Goal: Information Seeking & Learning: Learn about a topic

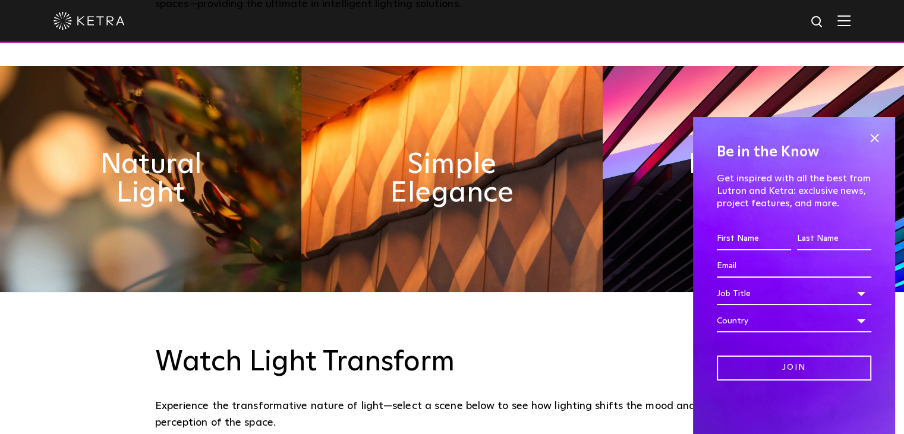
scroll to position [594, 0]
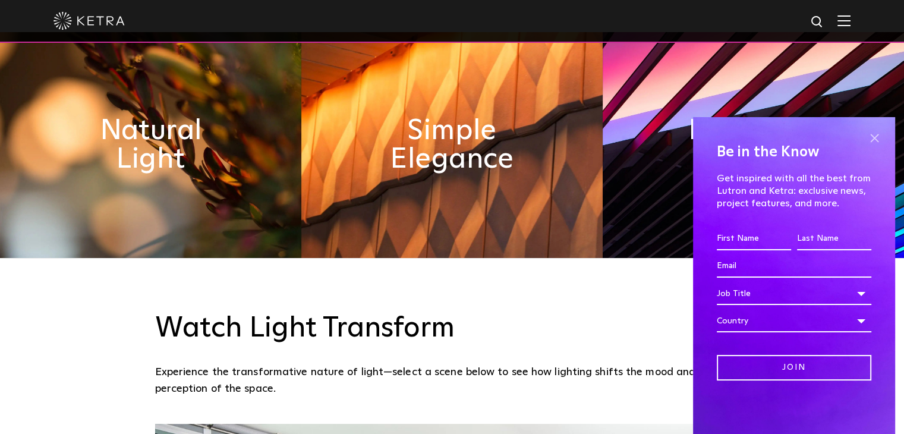
click at [868, 139] on span at bounding box center [874, 138] width 18 height 18
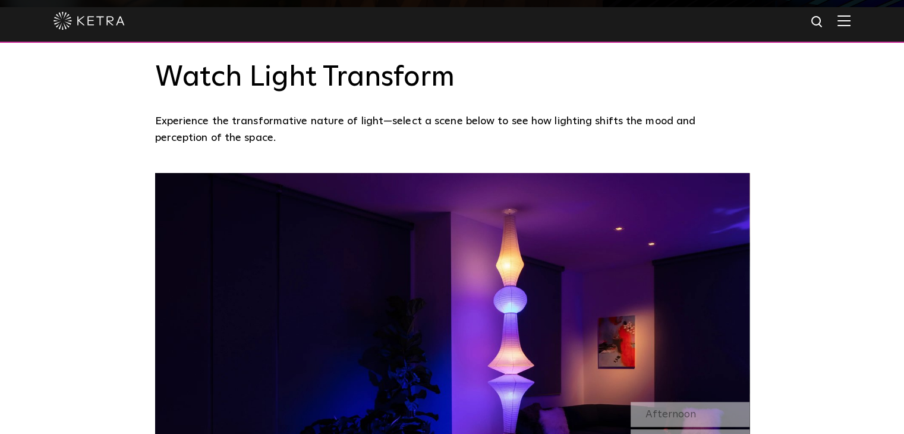
scroll to position [832, 0]
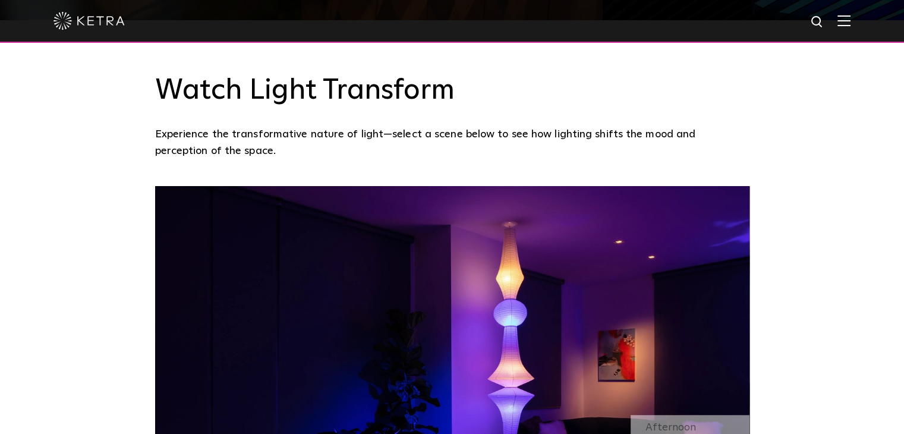
click at [860, 20] on div at bounding box center [452, 21] width 904 height 43
click at [851, 23] on img at bounding box center [844, 20] width 13 height 11
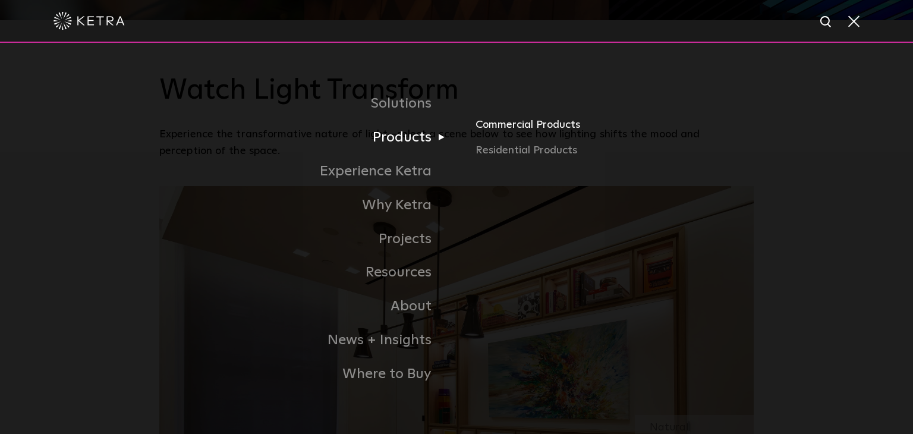
click at [487, 124] on link "Commercial Products" at bounding box center [615, 129] width 278 height 26
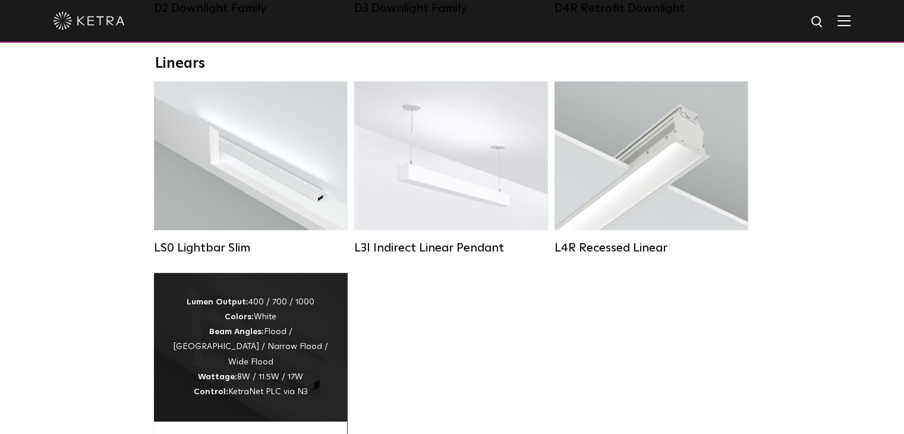
scroll to position [416, 0]
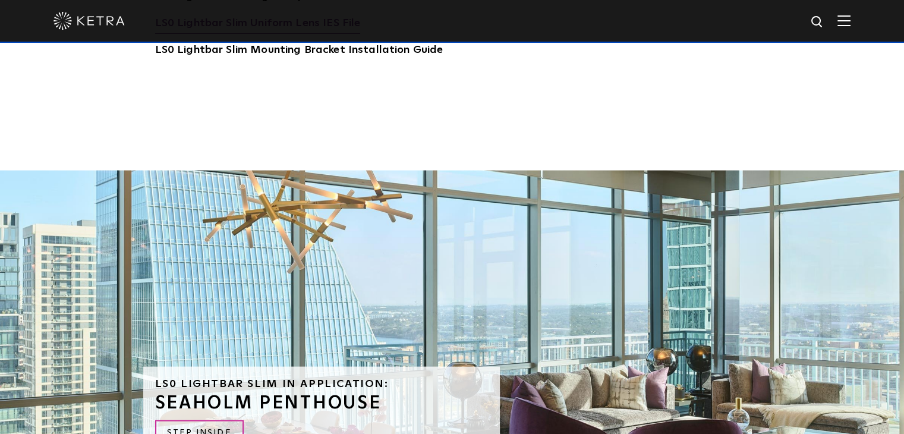
scroll to position [2259, 0]
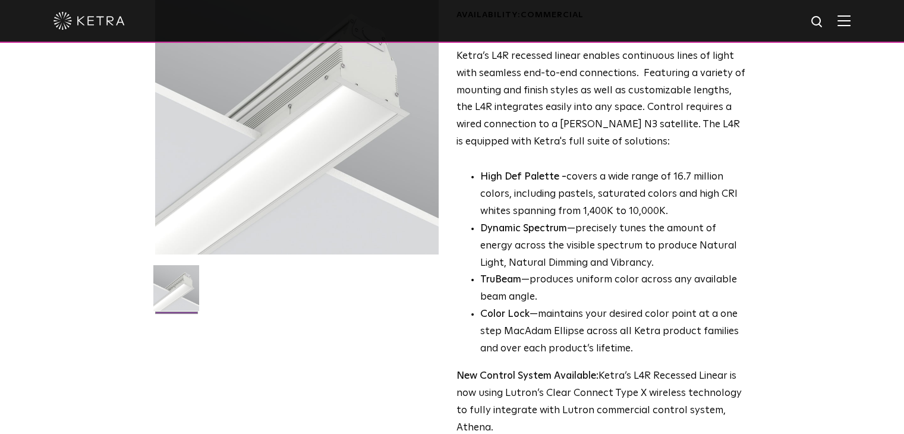
scroll to position [119, 0]
